Goal: Use online tool/utility: Utilize a website feature to perform a specific function

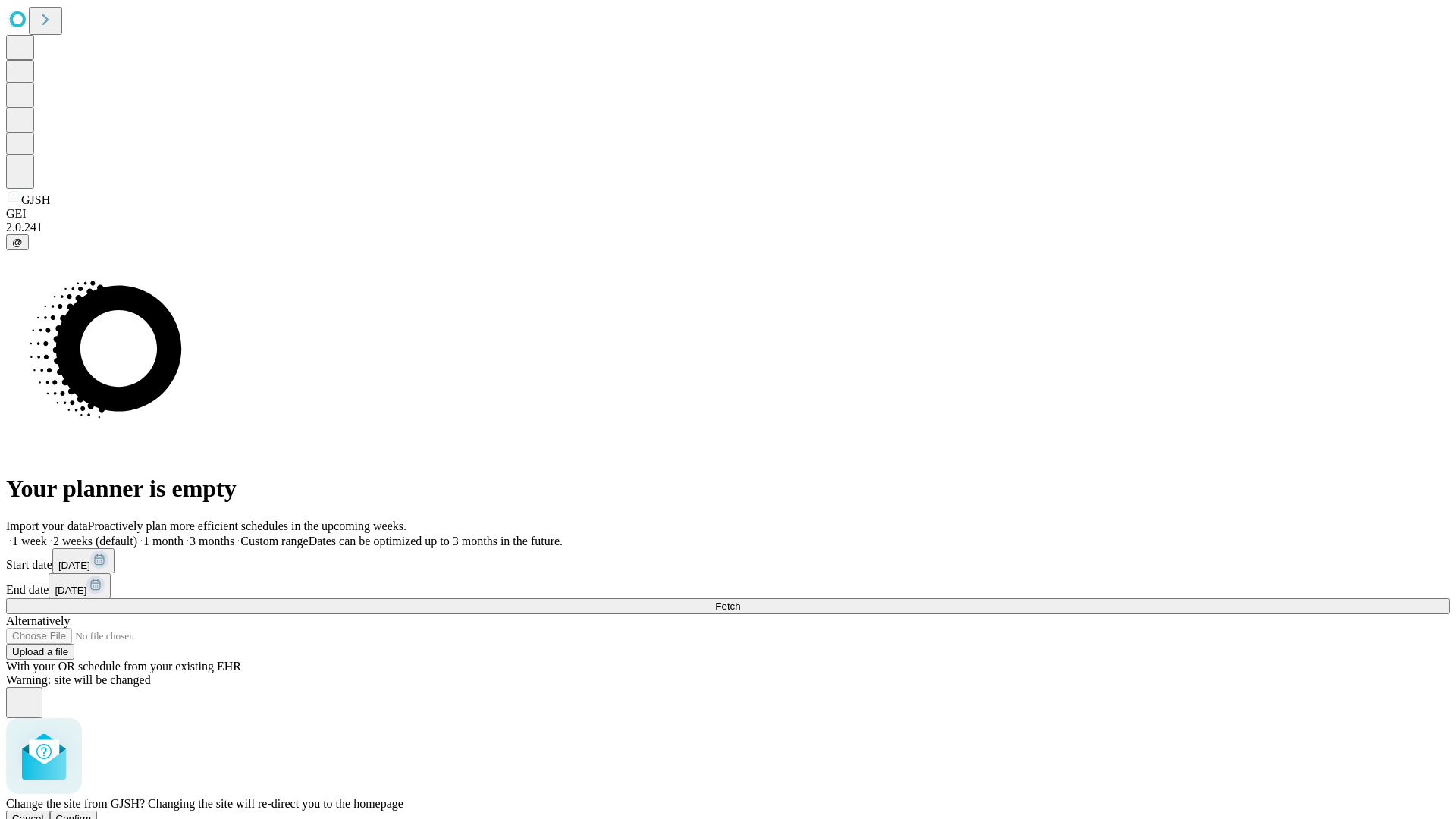
click at [92, 813] on span "Confirm" at bounding box center [74, 819] width 36 height 12
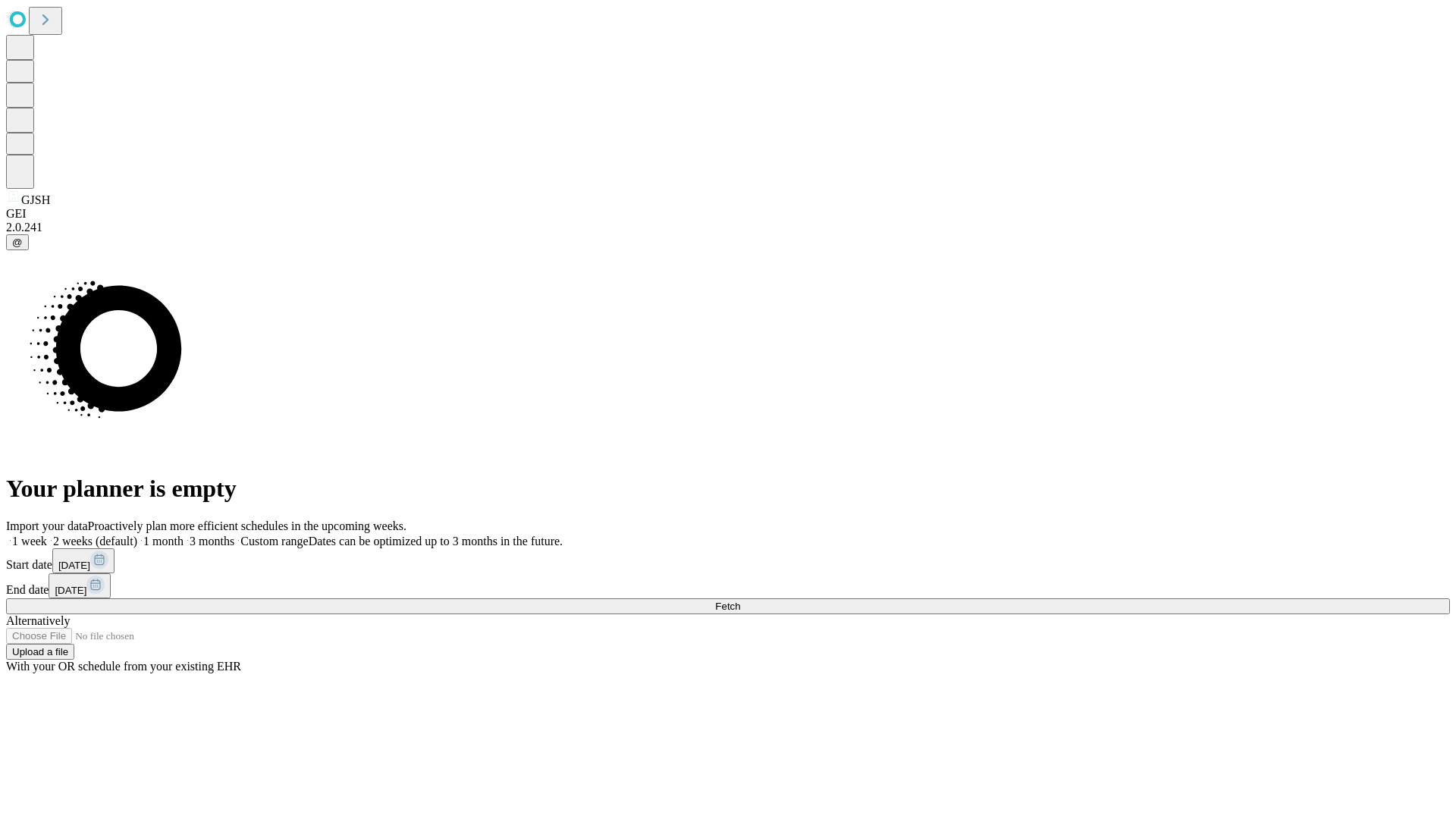
click at [47, 534] on label "1 week" at bounding box center [26, 540] width 41 height 13
click at [740, 601] on span "Fetch" at bounding box center [728, 606] width 25 height 12
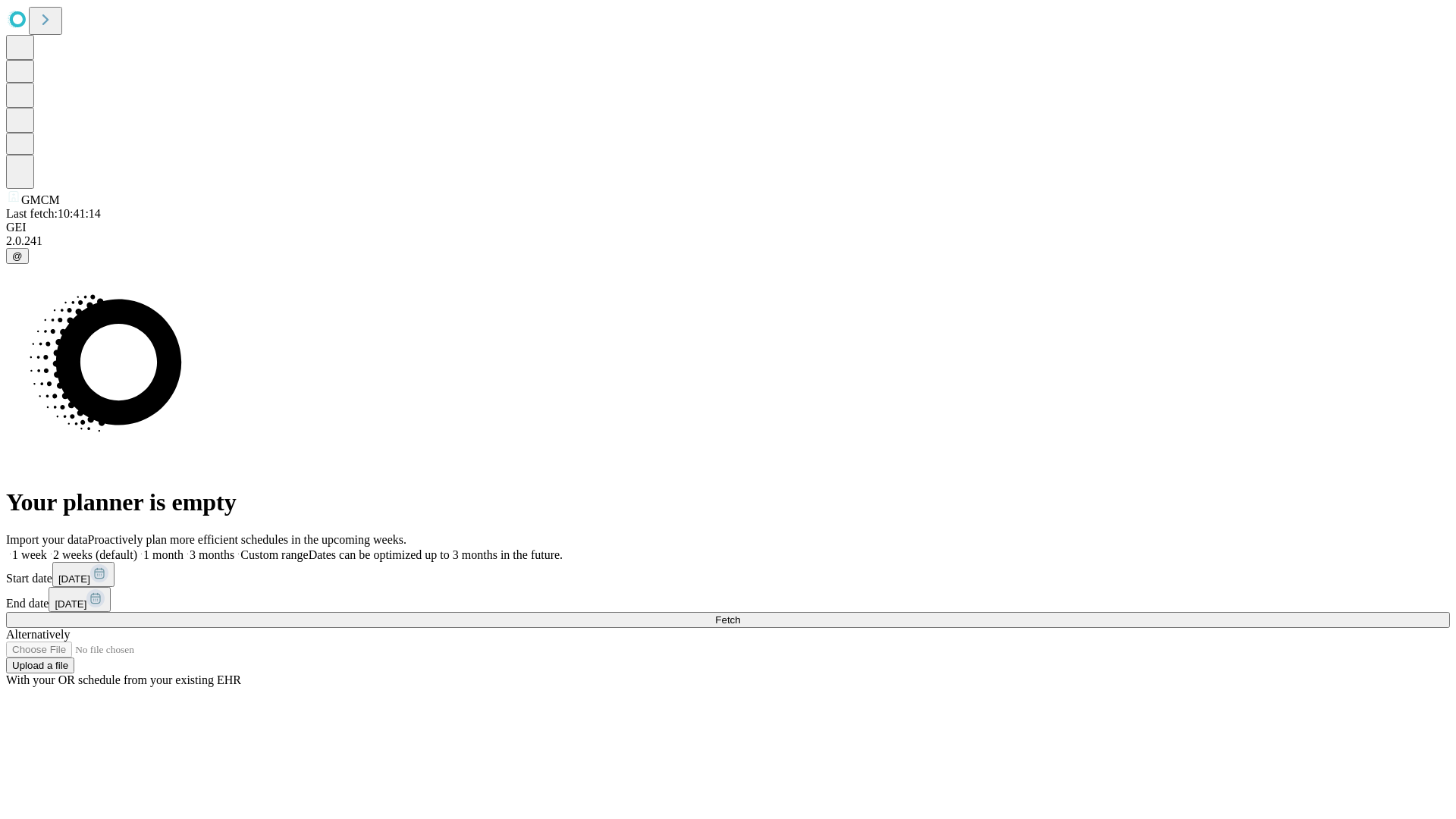
click at [47, 548] on label "1 week" at bounding box center [26, 554] width 41 height 13
click at [740, 614] on span "Fetch" at bounding box center [728, 620] width 25 height 12
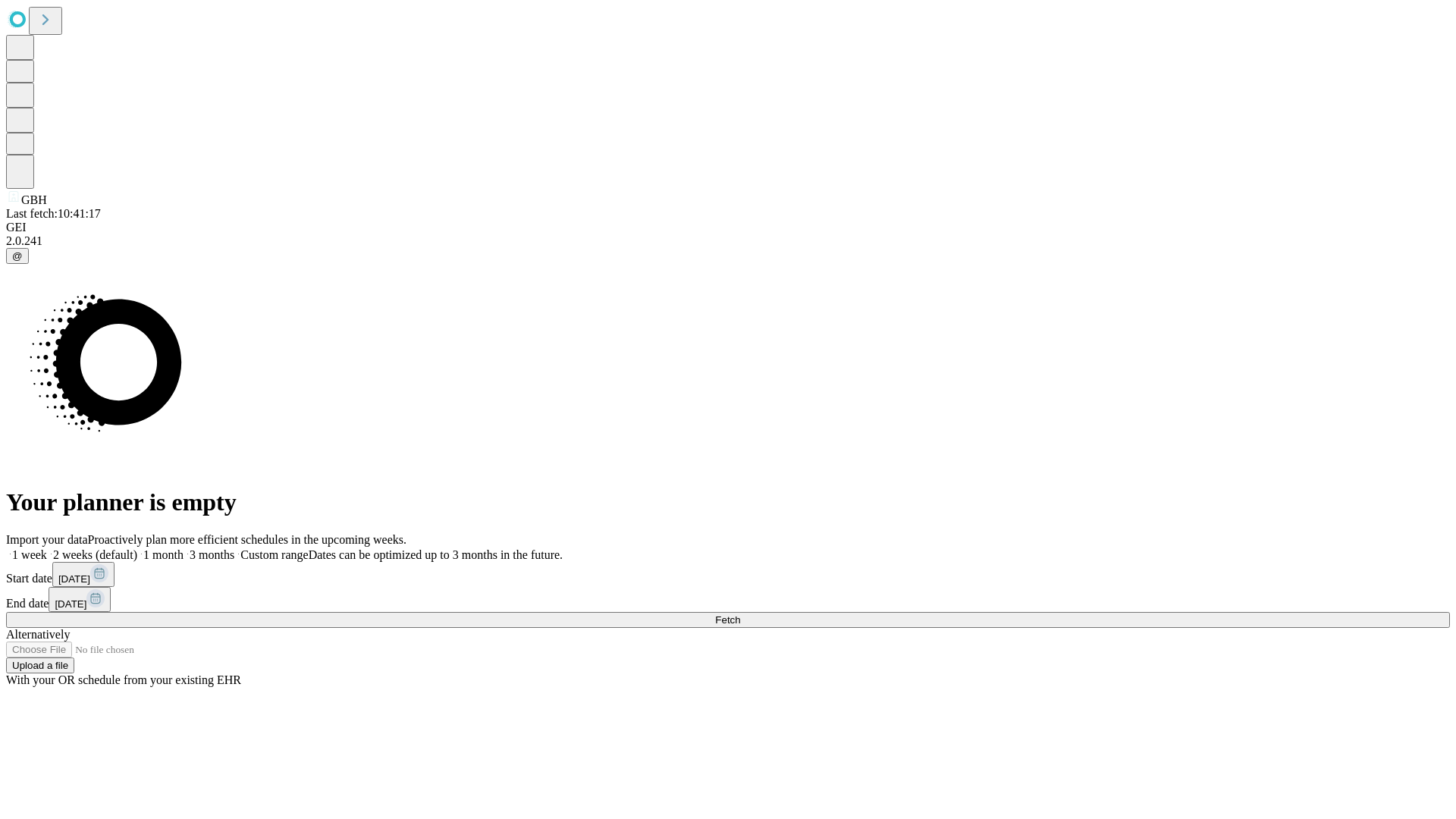
click at [47, 548] on label "1 week" at bounding box center [26, 554] width 41 height 13
click at [740, 614] on span "Fetch" at bounding box center [728, 620] width 25 height 12
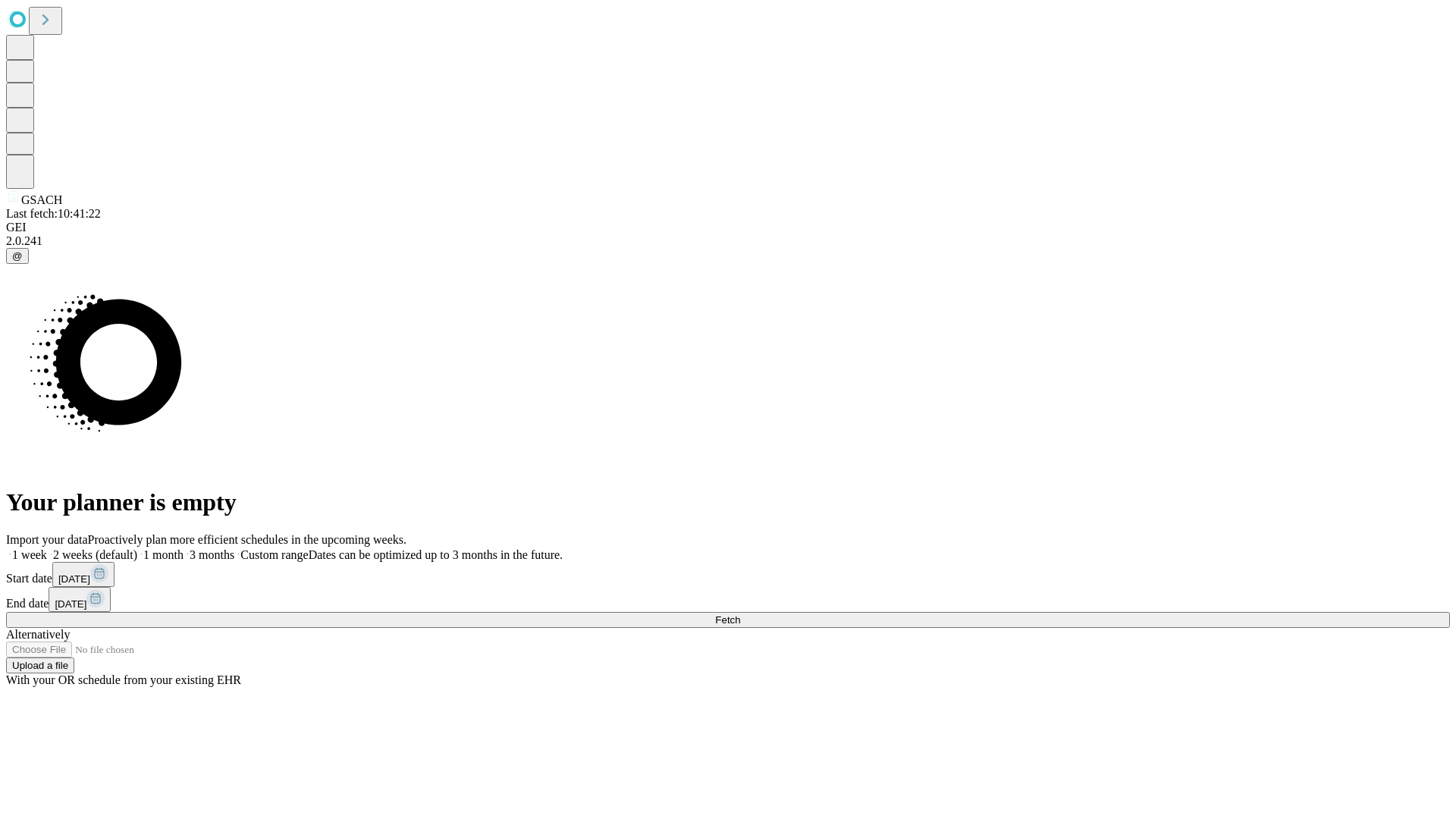
click at [47, 548] on label "1 week" at bounding box center [26, 554] width 41 height 13
click at [740, 614] on span "Fetch" at bounding box center [728, 620] width 25 height 12
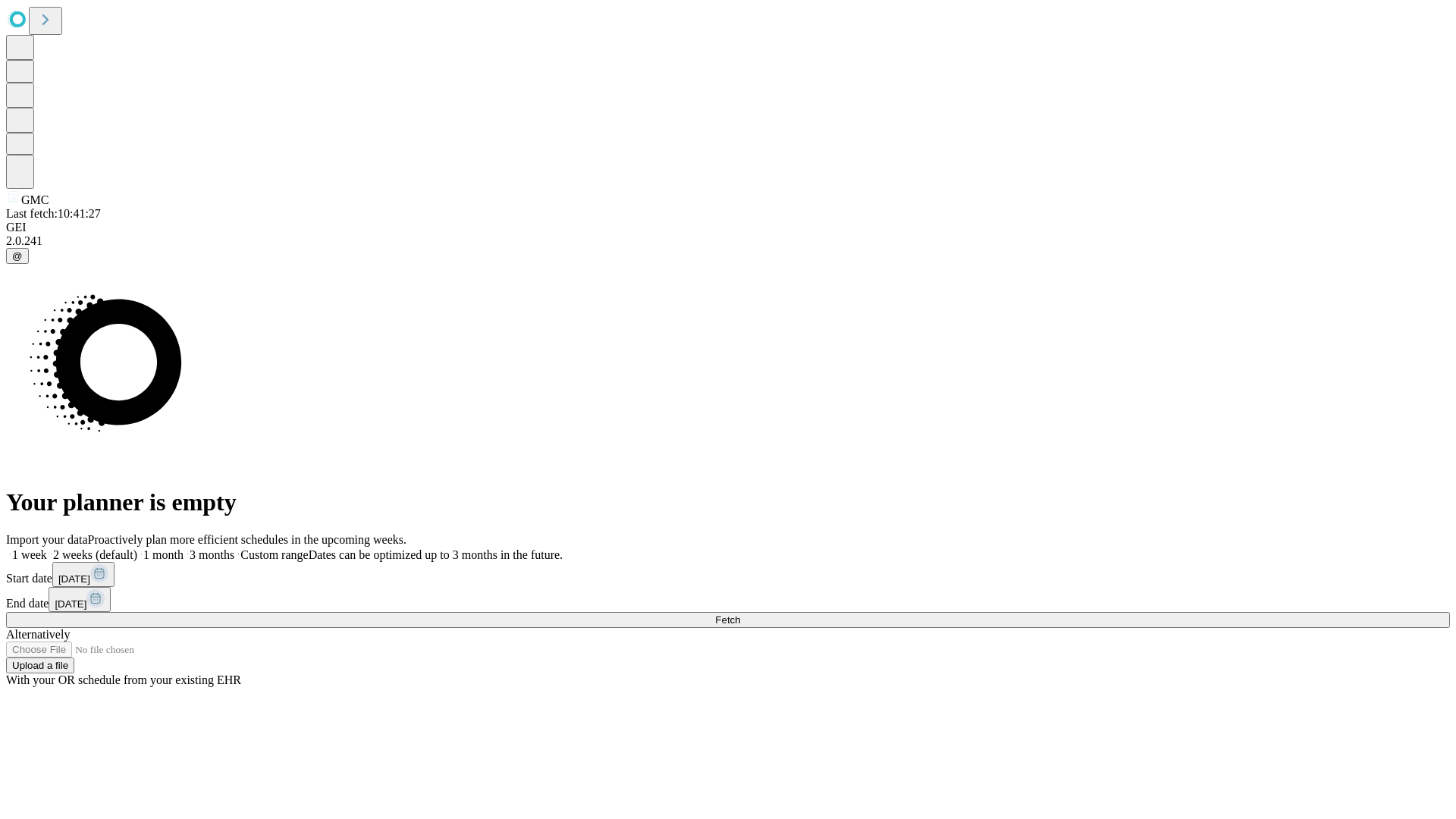
click at [47, 548] on label "1 week" at bounding box center [26, 554] width 41 height 13
click at [740, 614] on span "Fetch" at bounding box center [728, 620] width 25 height 12
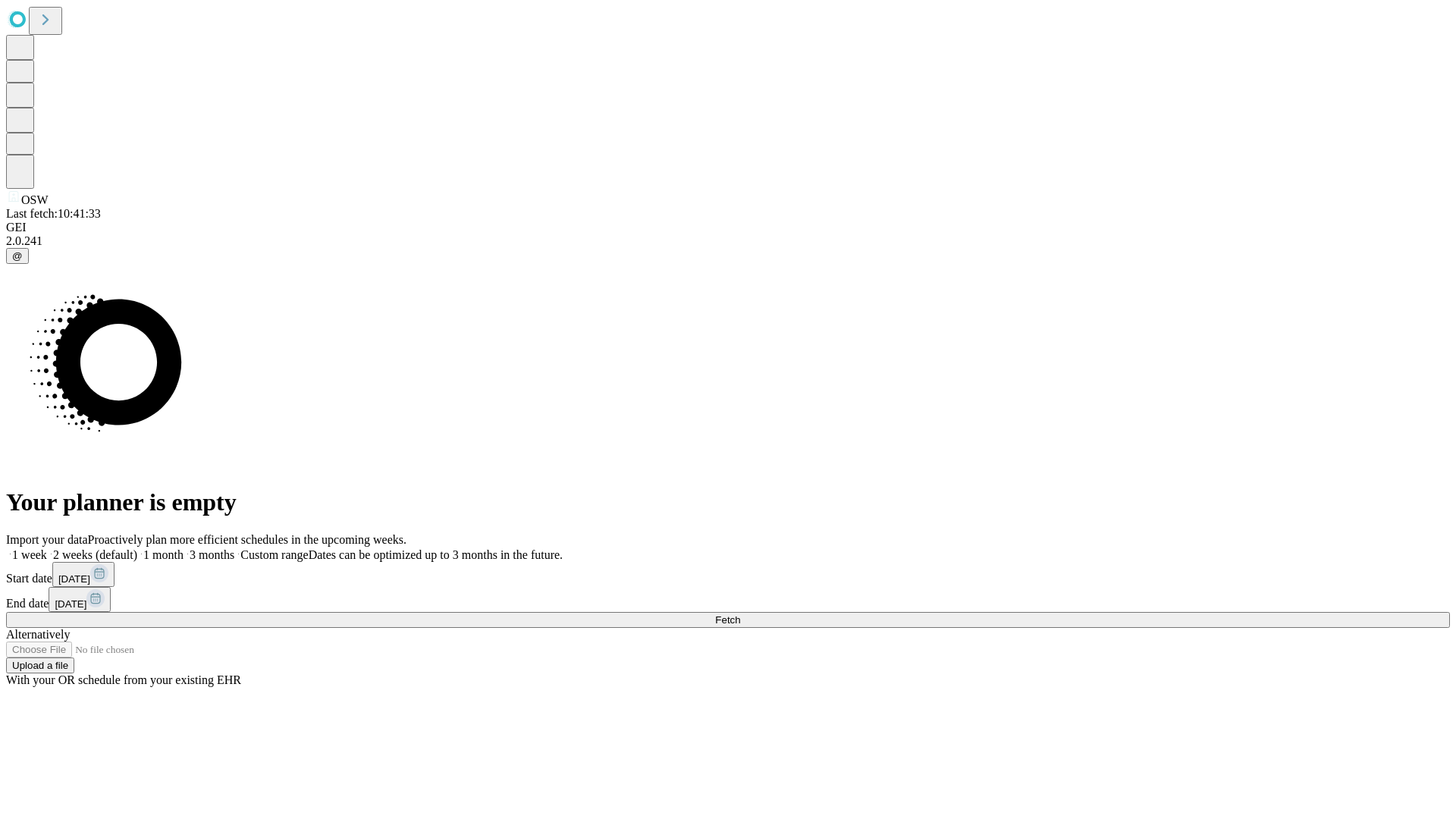
click at [47, 548] on label "1 week" at bounding box center [26, 554] width 41 height 13
click at [740, 614] on span "Fetch" at bounding box center [728, 620] width 25 height 12
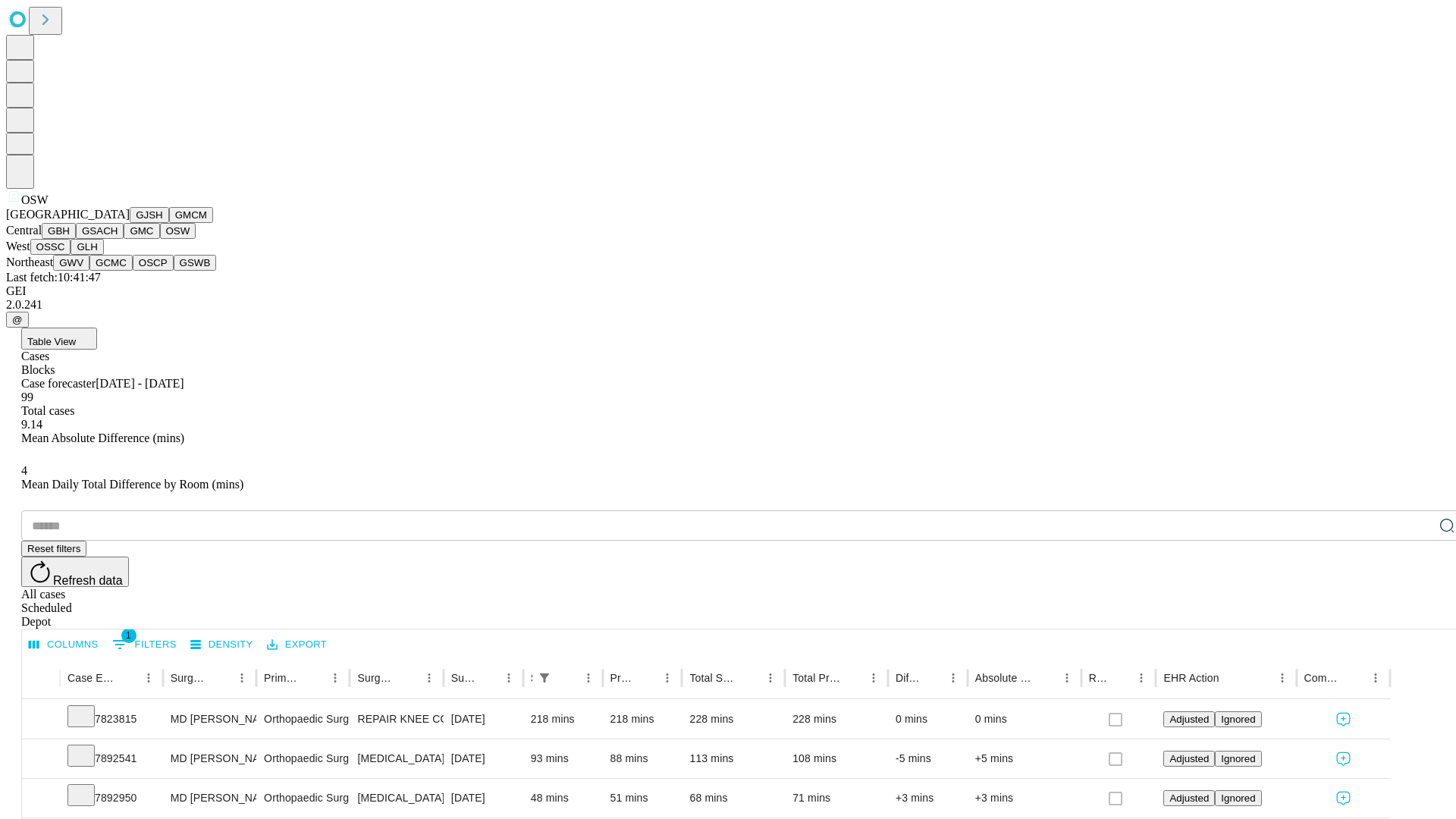
click at [71, 254] on button "OSSC" at bounding box center [51, 247] width 41 height 16
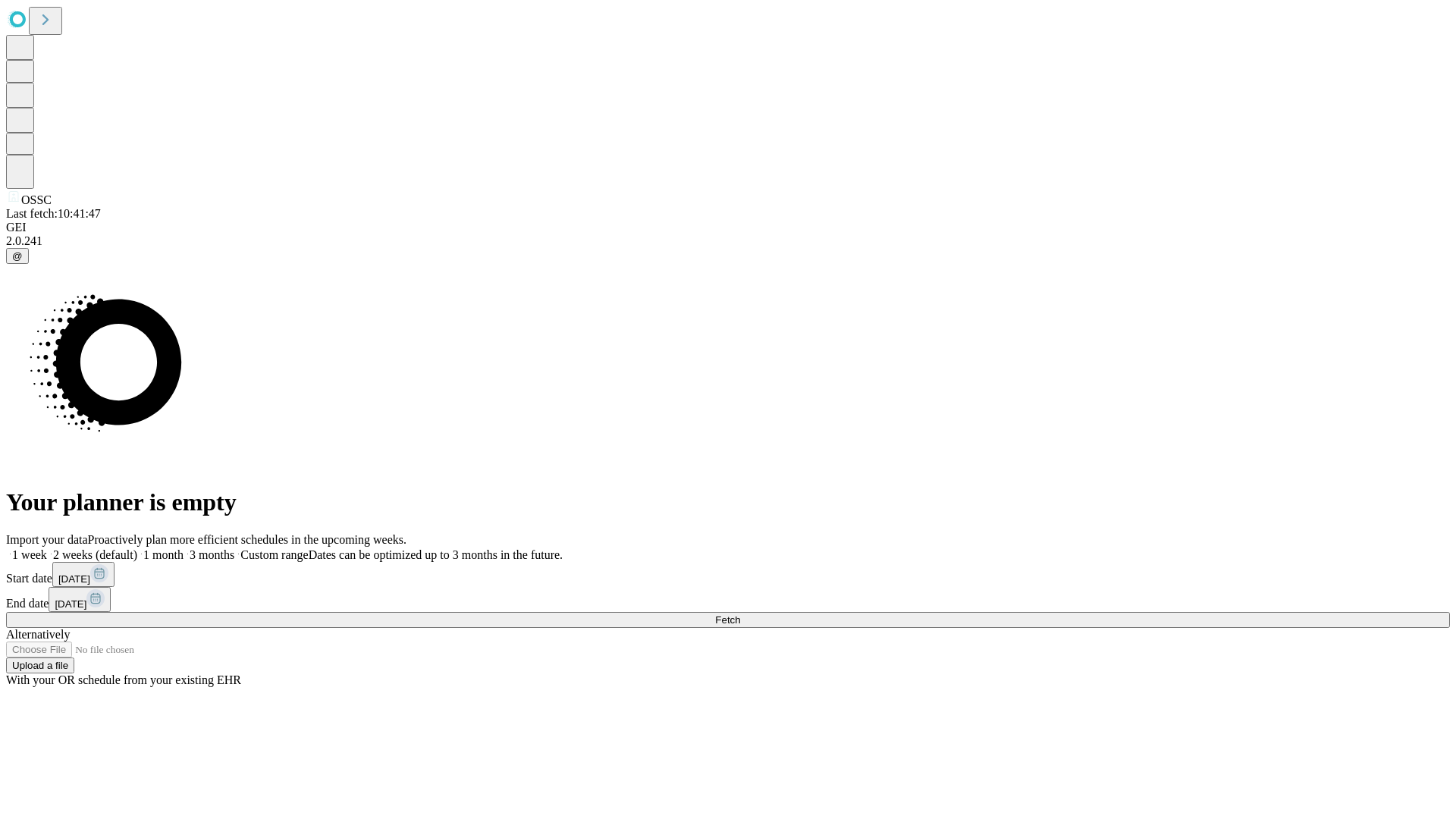
click at [47, 548] on label "1 week" at bounding box center [26, 554] width 41 height 13
click at [740, 614] on span "Fetch" at bounding box center [728, 620] width 25 height 12
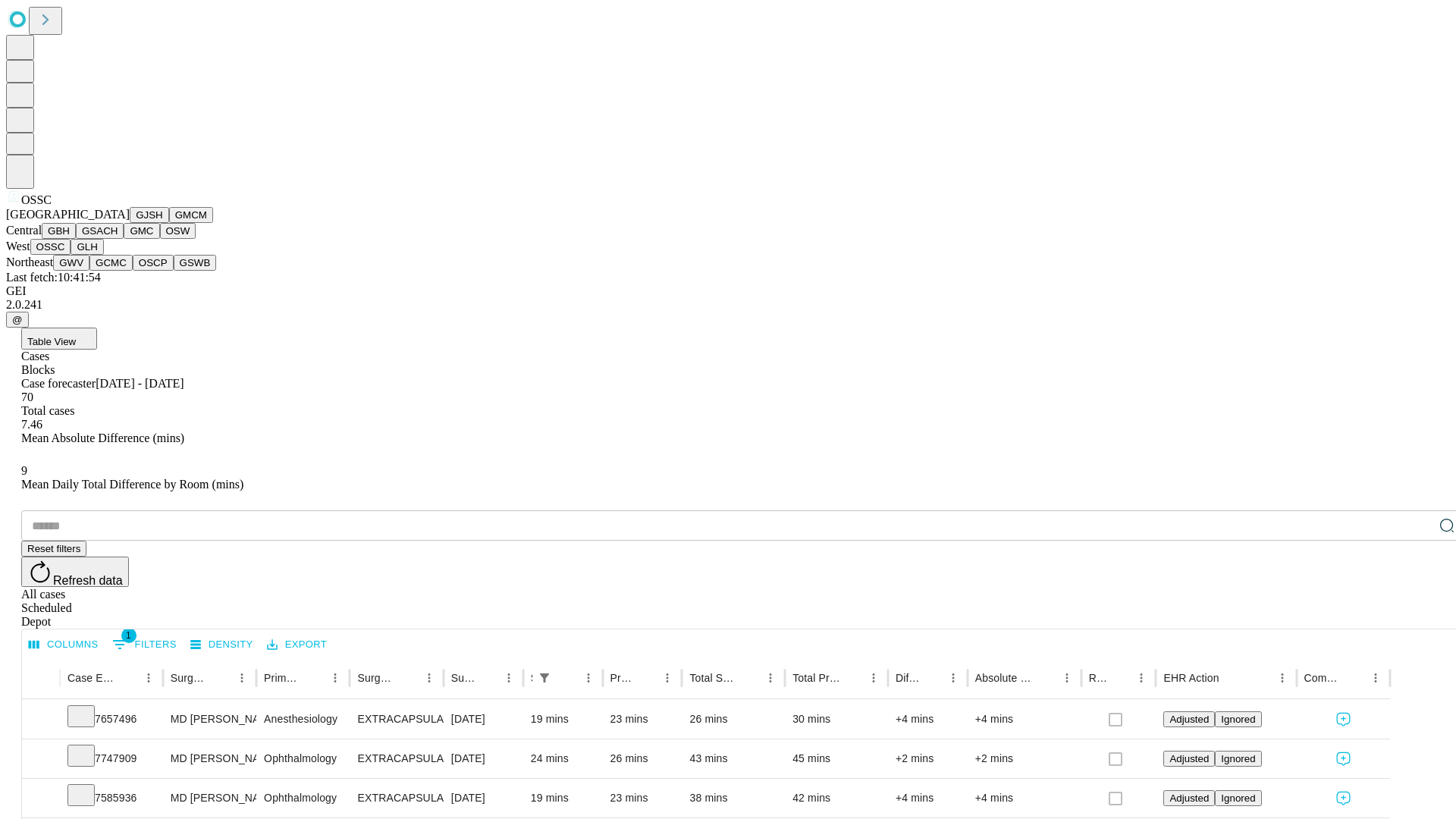
click at [103, 254] on button "GLH" at bounding box center [86, 247] width 32 height 16
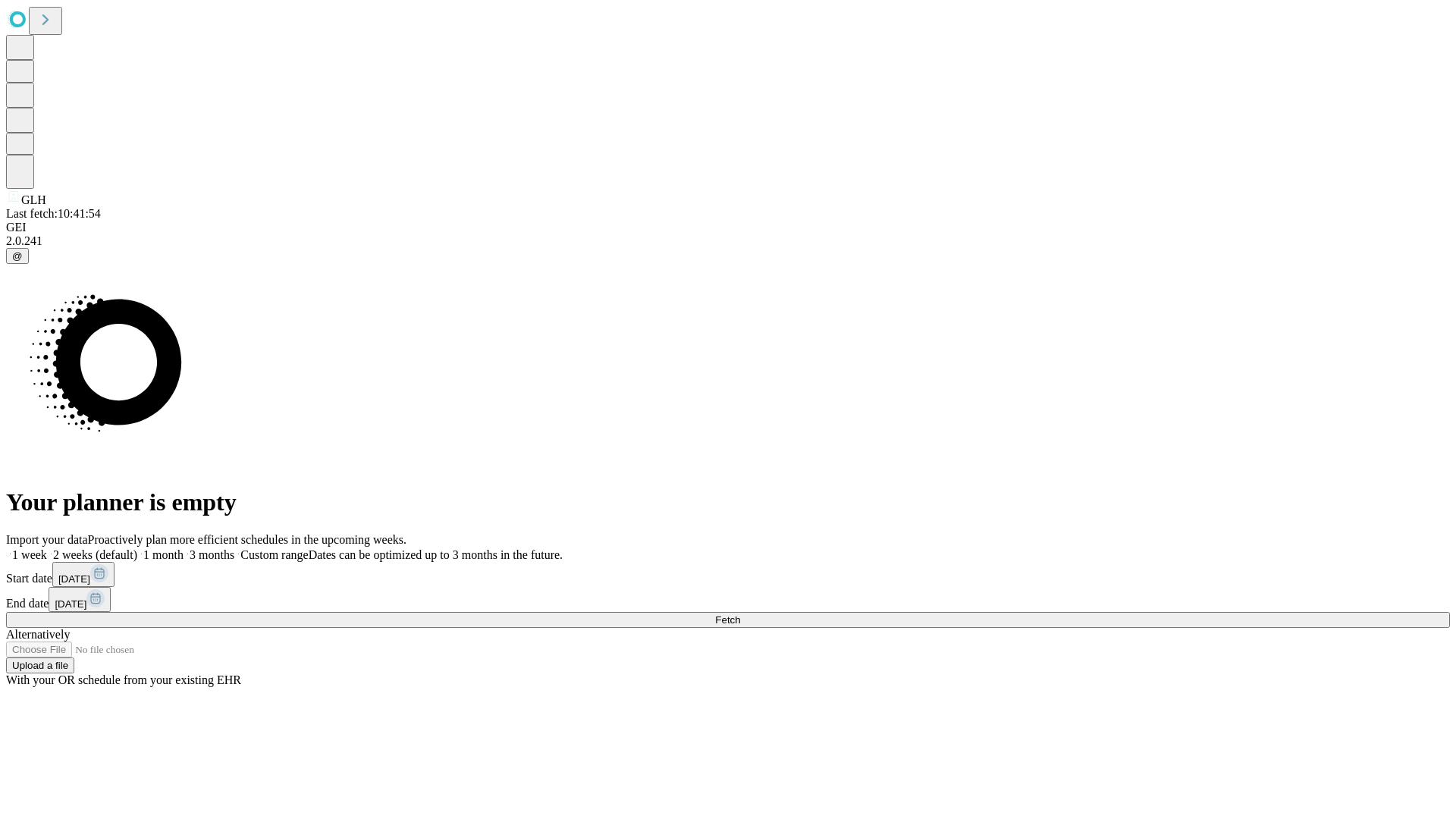
click at [47, 548] on label "1 week" at bounding box center [26, 554] width 41 height 13
click at [740, 614] on span "Fetch" at bounding box center [728, 620] width 25 height 12
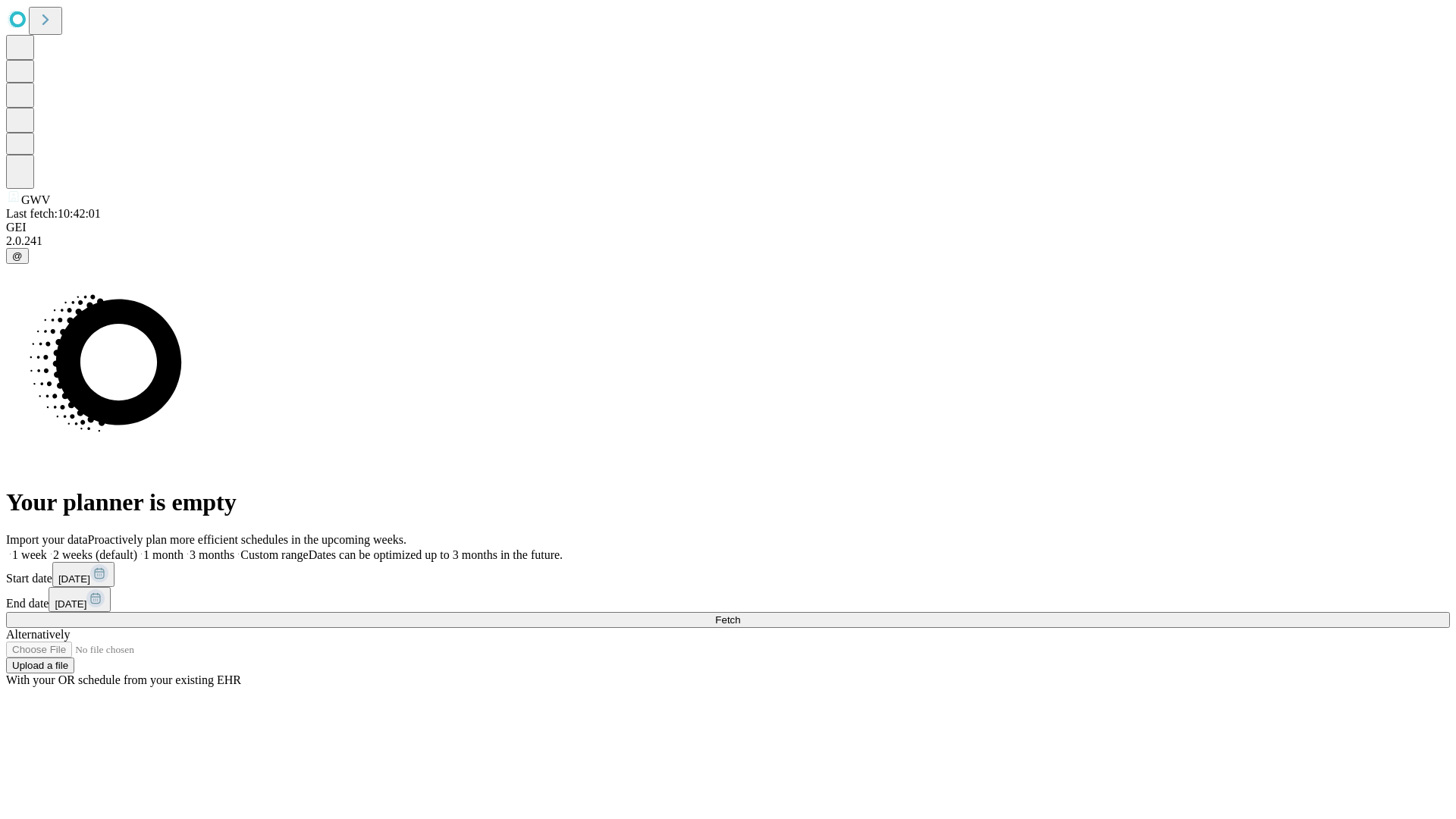
click at [47, 548] on label "1 week" at bounding box center [26, 554] width 41 height 13
click at [740, 614] on span "Fetch" at bounding box center [728, 620] width 25 height 12
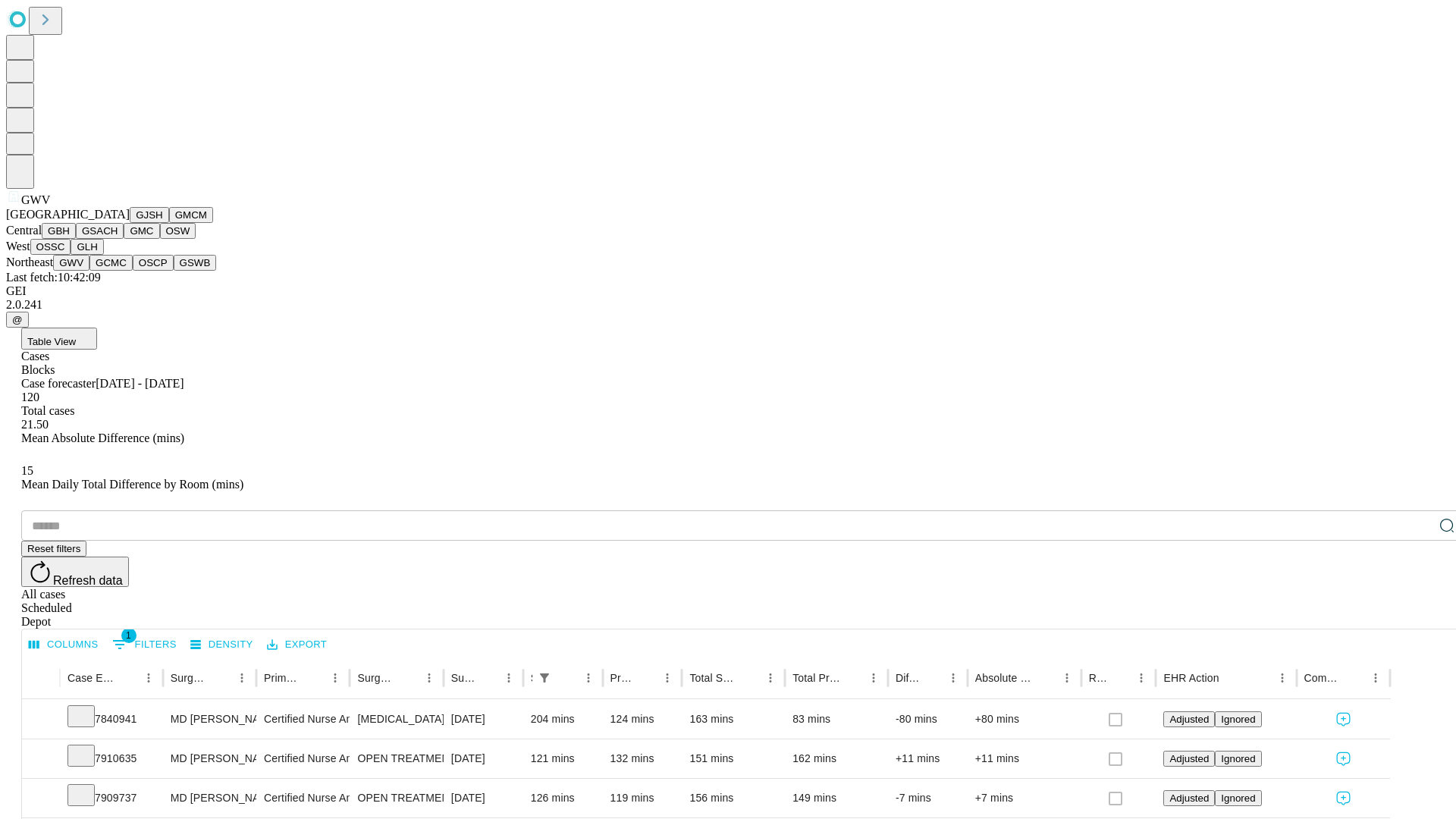
click at [118, 271] on button "GCMC" at bounding box center [111, 262] width 43 height 16
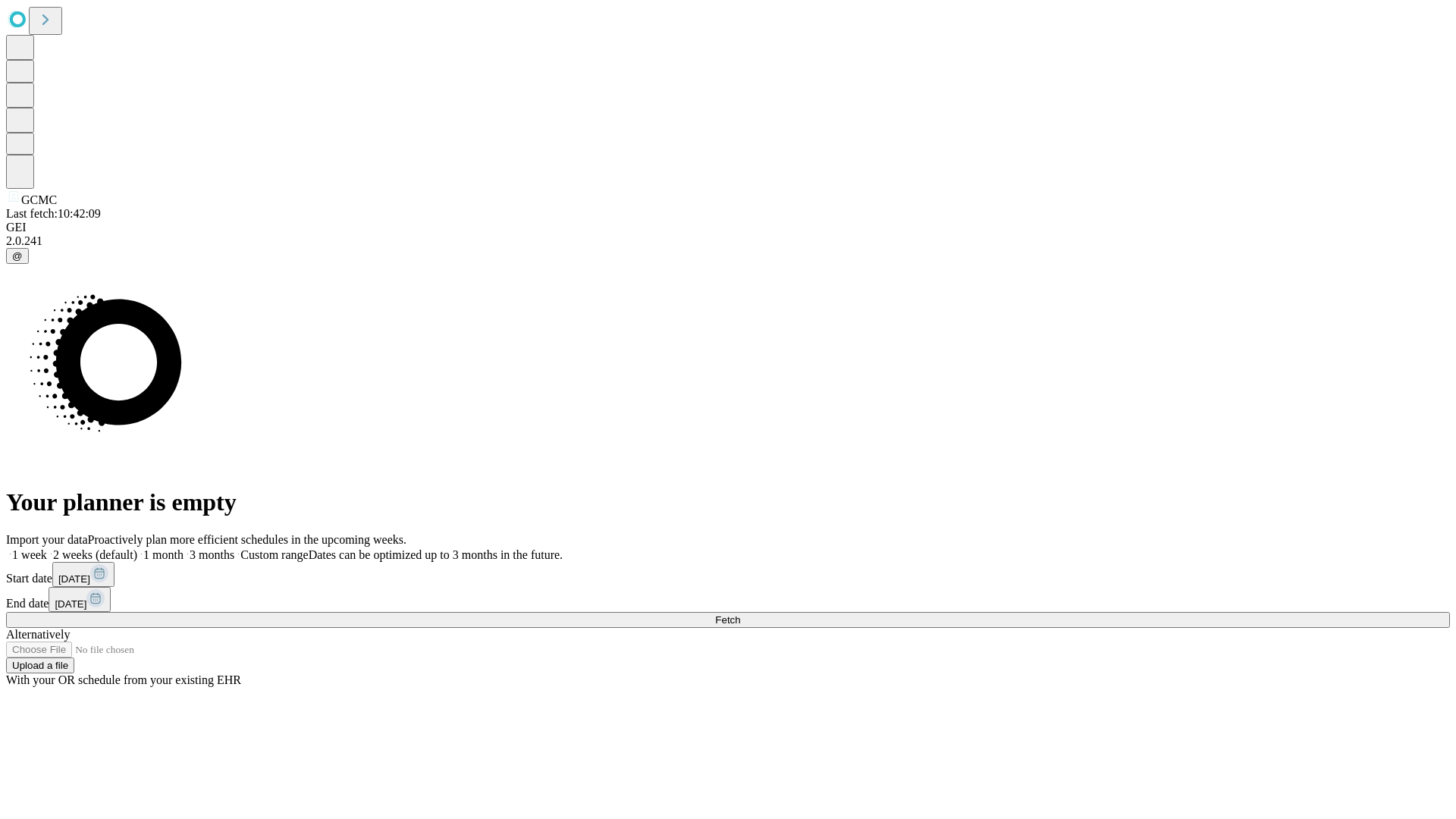
click at [47, 548] on label "1 week" at bounding box center [26, 554] width 41 height 13
click at [740, 614] on span "Fetch" at bounding box center [728, 620] width 25 height 12
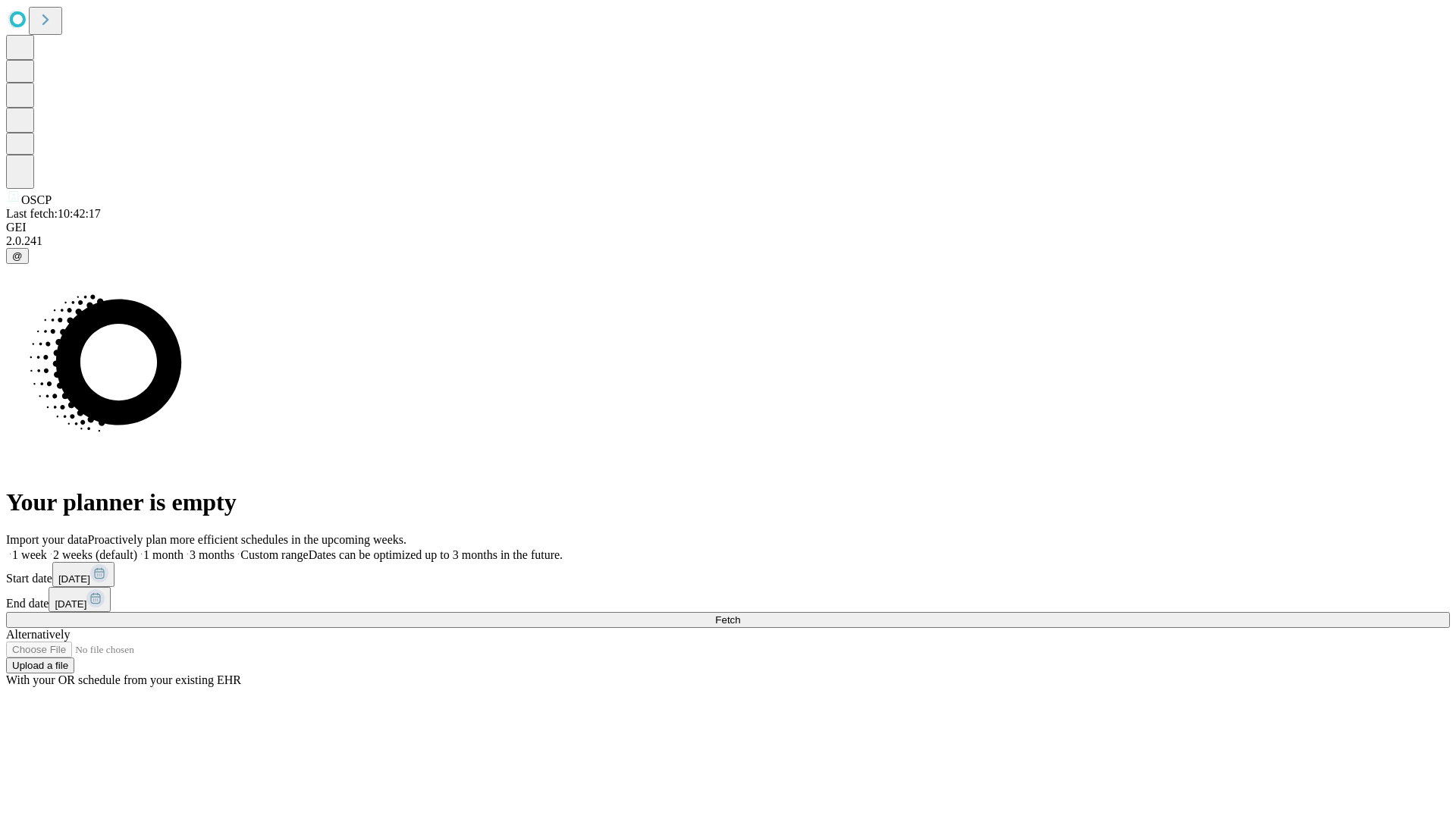
click at [47, 548] on label "1 week" at bounding box center [26, 554] width 41 height 13
click at [740, 614] on span "Fetch" at bounding box center [728, 620] width 25 height 12
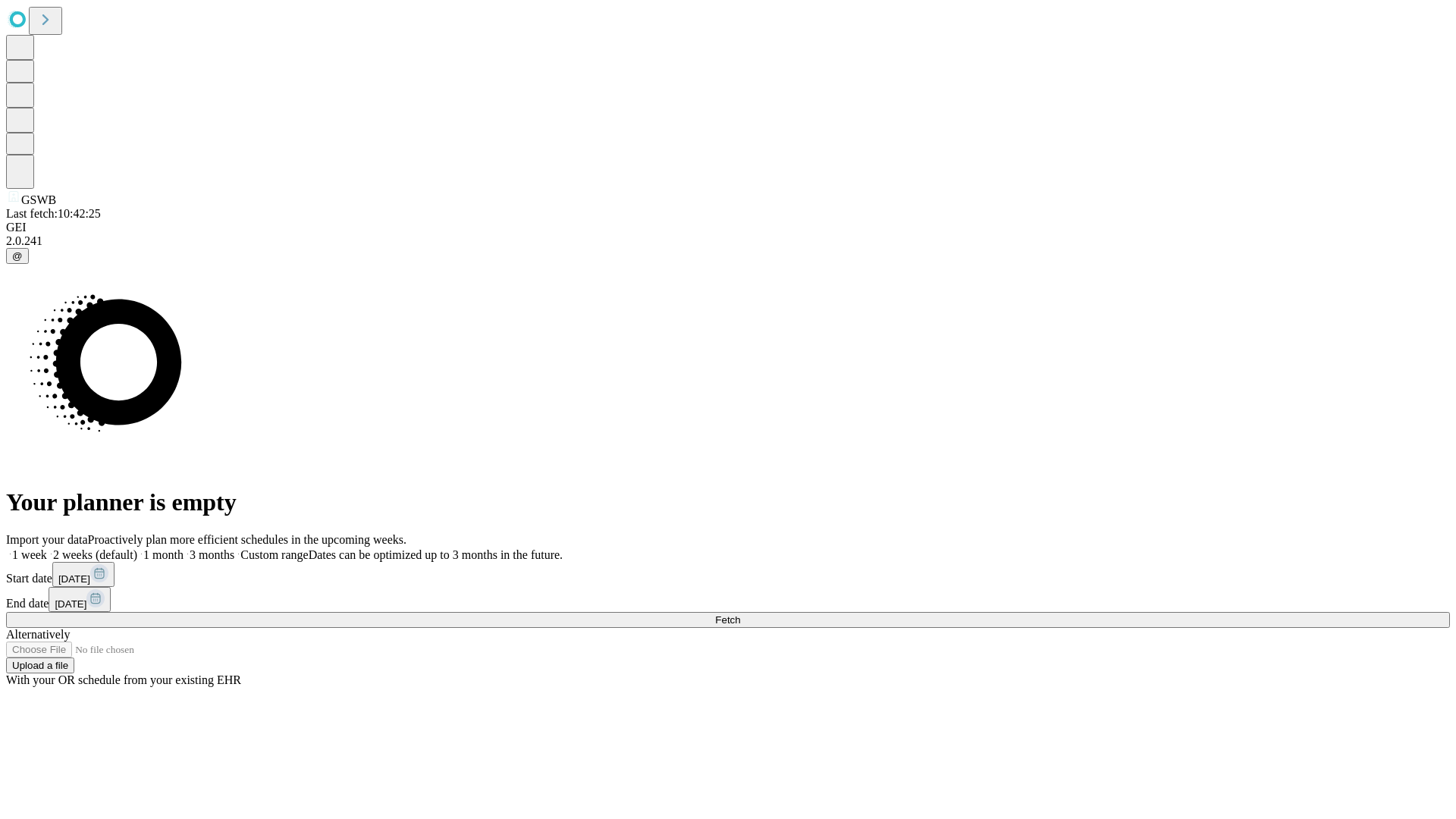
click at [47, 548] on label "1 week" at bounding box center [26, 554] width 41 height 13
click at [740, 614] on span "Fetch" at bounding box center [728, 620] width 25 height 12
